Goal: Information Seeking & Learning: Learn about a topic

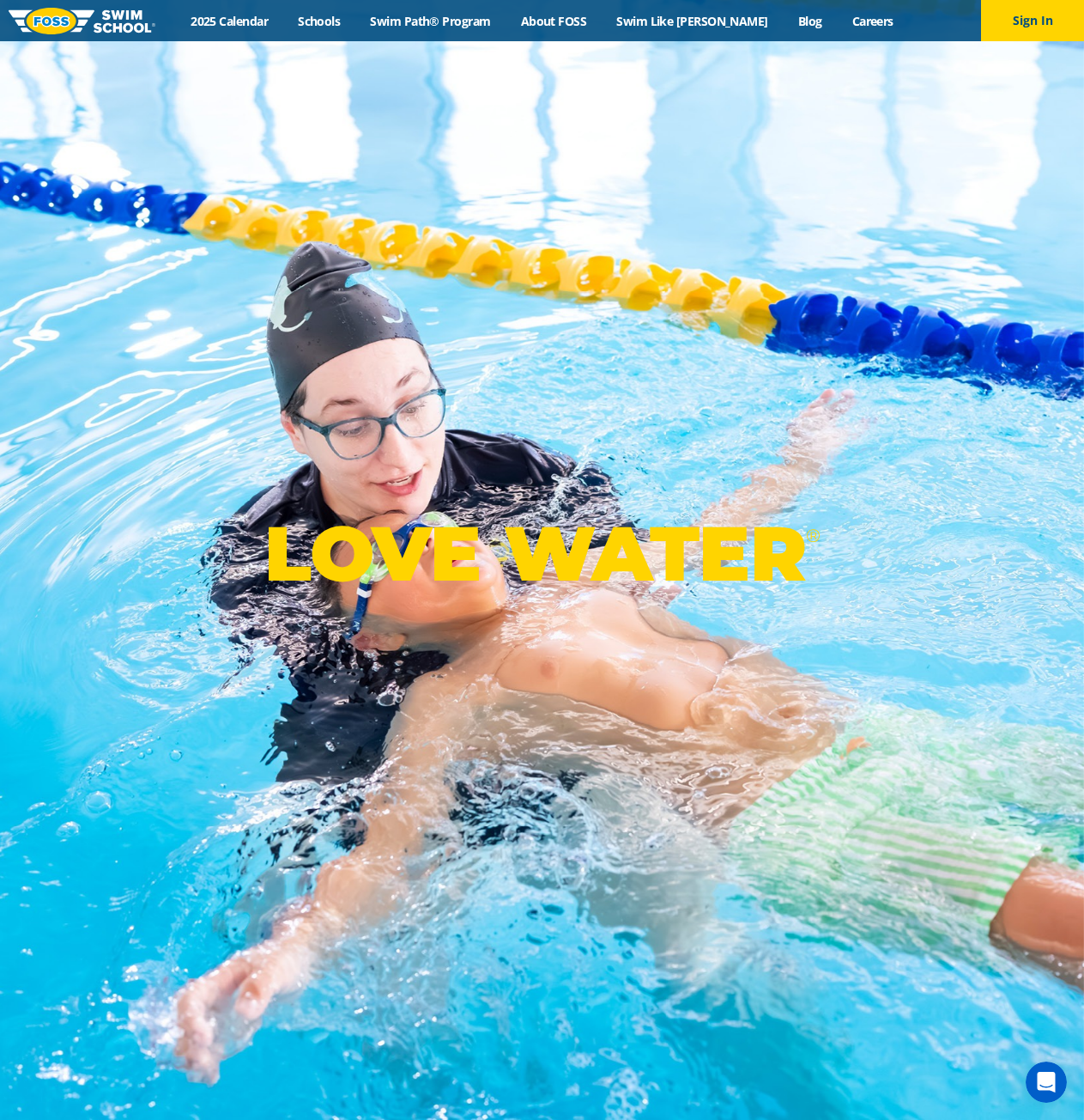
click at [605, 24] on div "✅ Make-Up Lessons Available! Life happens—we get it. If your student has to mis…" at bounding box center [878, 60] width 618 height 79
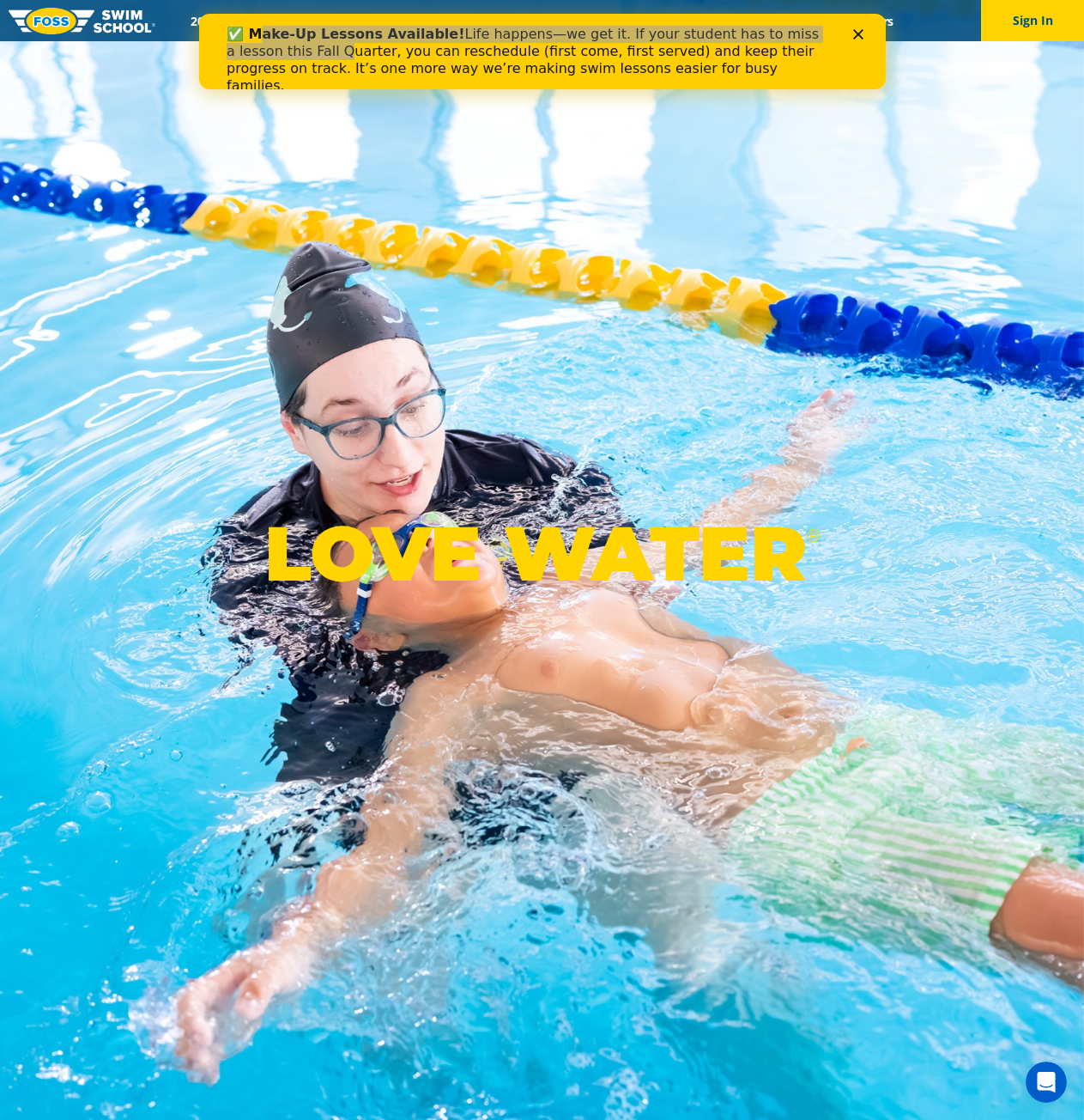
drag, startPoint x: 485, startPoint y: 199, endPoint x: 452, endPoint y: 155, distance: 55.0
click at [485, 198] on div "LOVE WATER ®" at bounding box center [542, 560] width 1084 height 1120
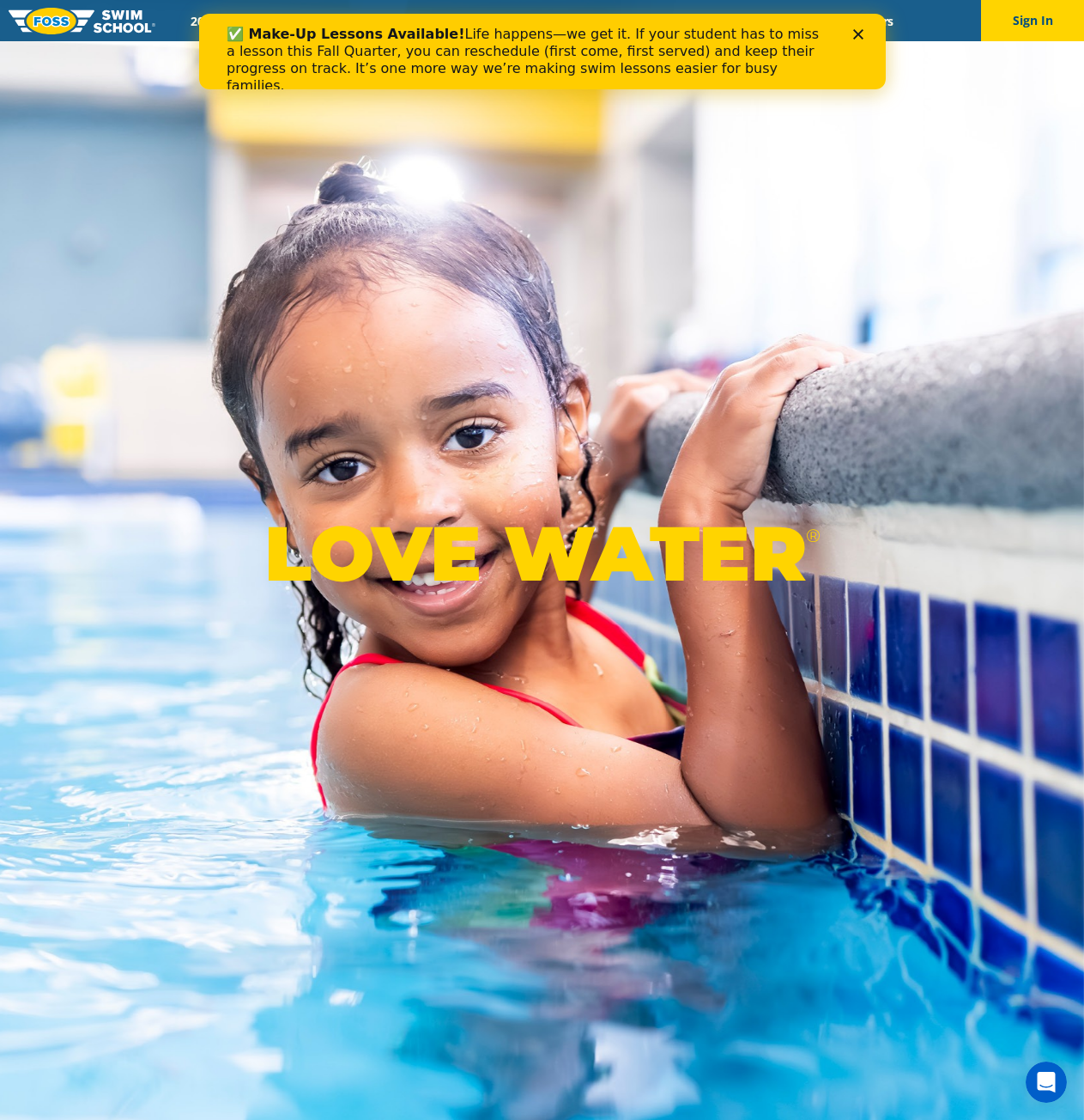
click at [859, 35] on icon "Close" at bounding box center [857, 34] width 10 height 10
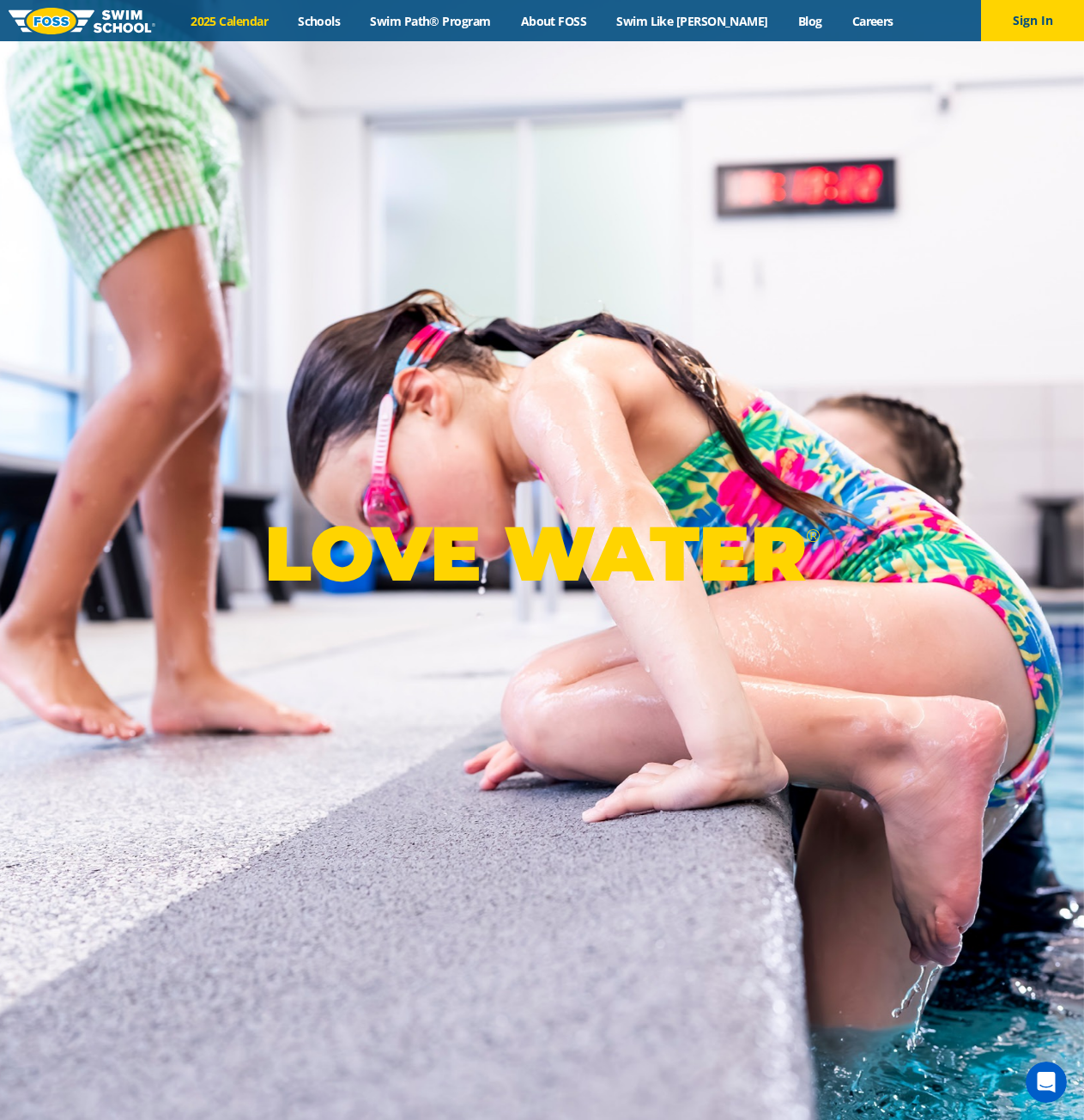
click at [271, 19] on link "2025 Calendar" at bounding box center [229, 21] width 107 height 16
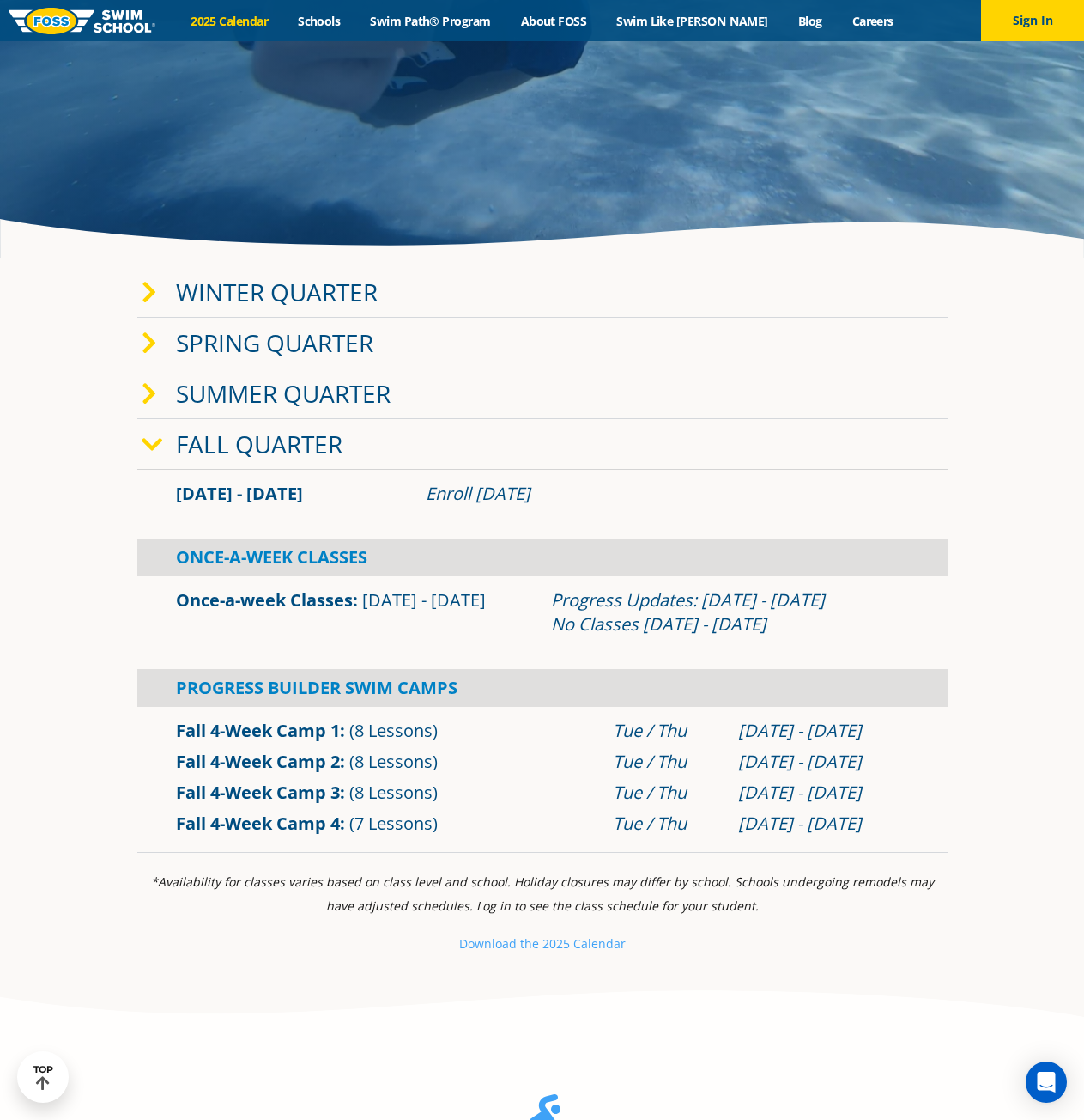
scroll to position [516, 0]
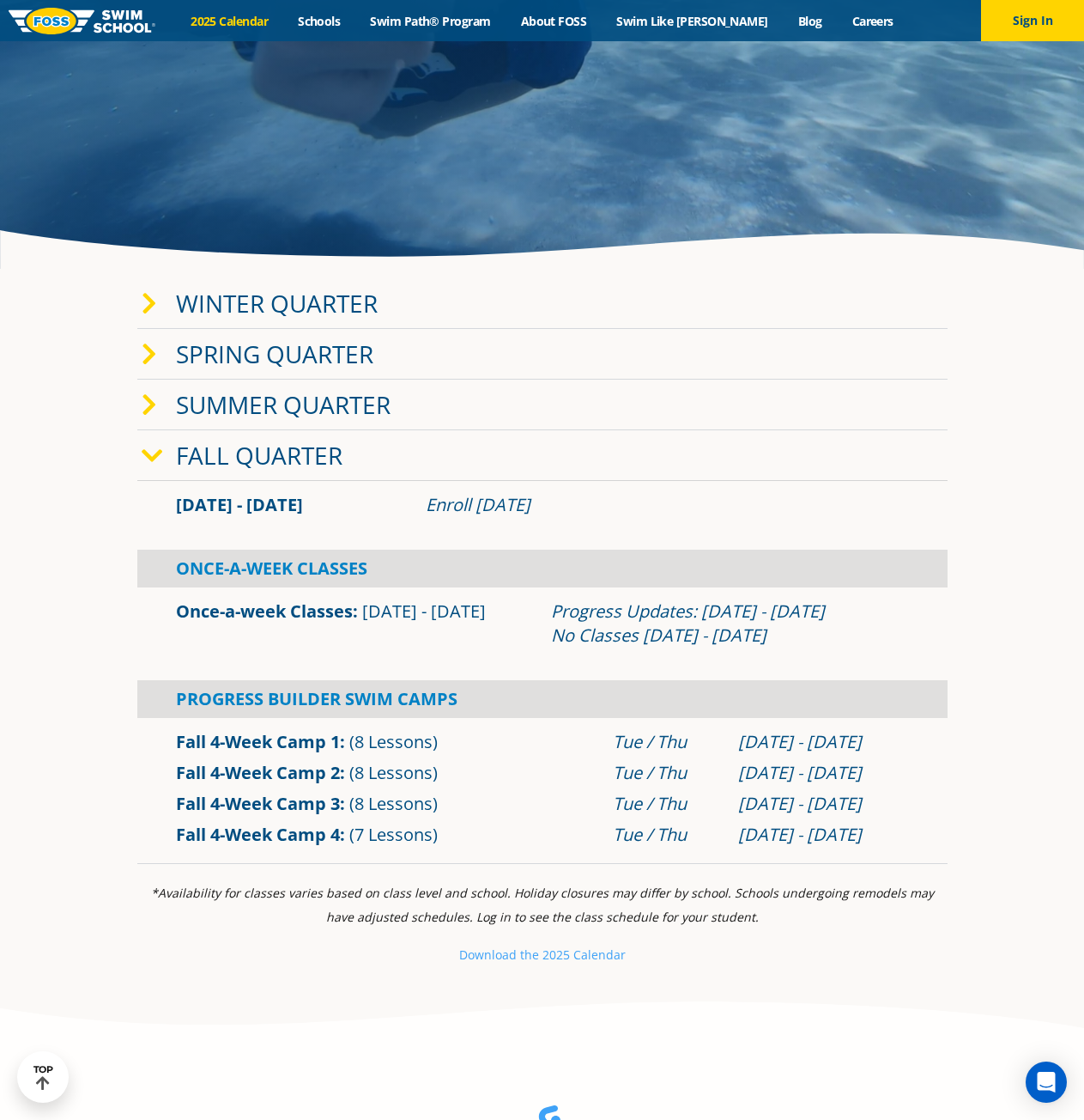
click at [352, 288] on link "Winter Quarter" at bounding box center [277, 304] width 202 height 33
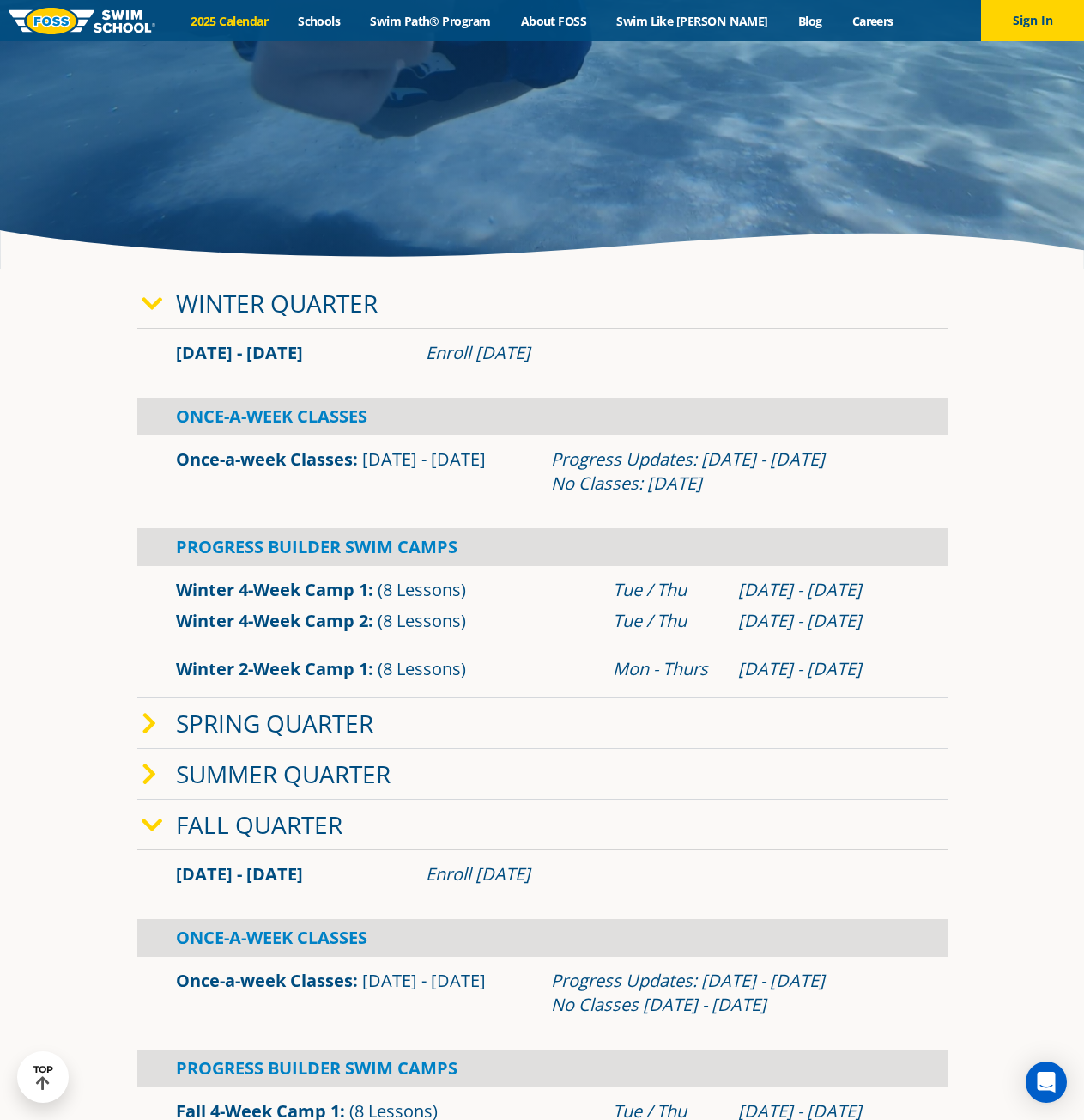
drag, startPoint x: 430, startPoint y: 339, endPoint x: 590, endPoint y: 356, distance: 160.9
click at [590, 356] on div "[DATE] - [DATE] Enroll [DATE]" at bounding box center [542, 353] width 811 height 31
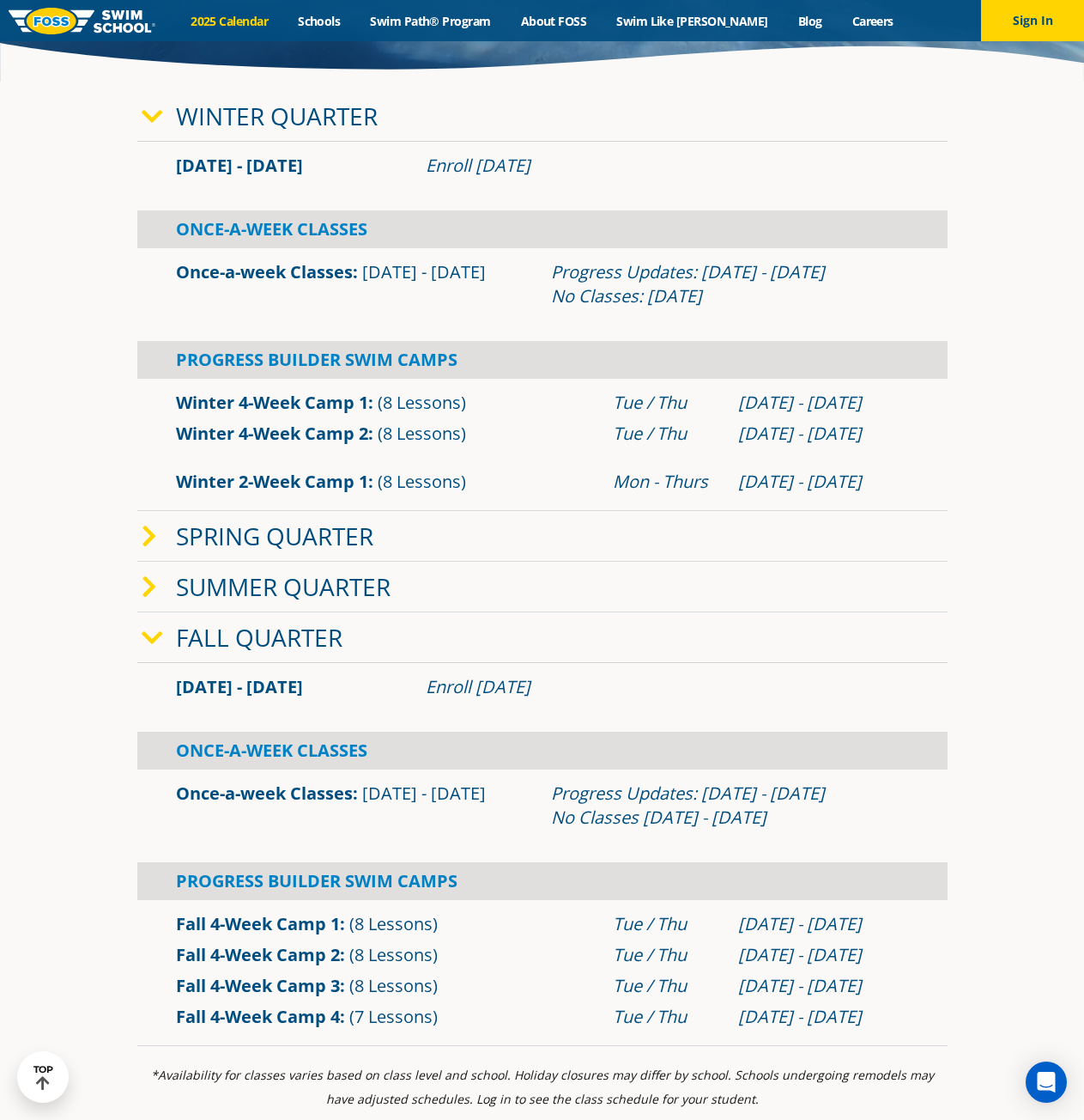
scroll to position [687, 0]
